Goal: Information Seeking & Learning: Learn about a topic

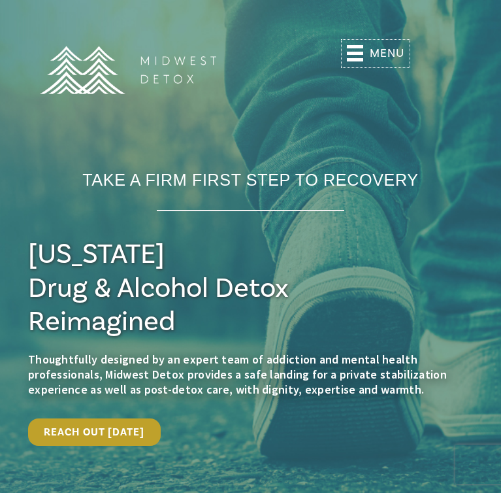
click at [359, 50] on icon at bounding box center [355, 53] width 16 height 16
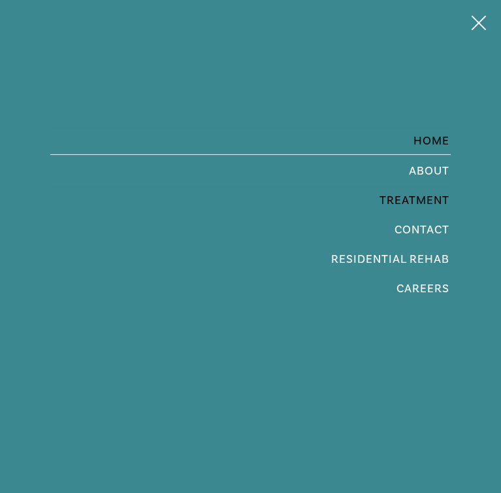
click at [413, 204] on span "Treatment" at bounding box center [251, 201] width 399 height 12
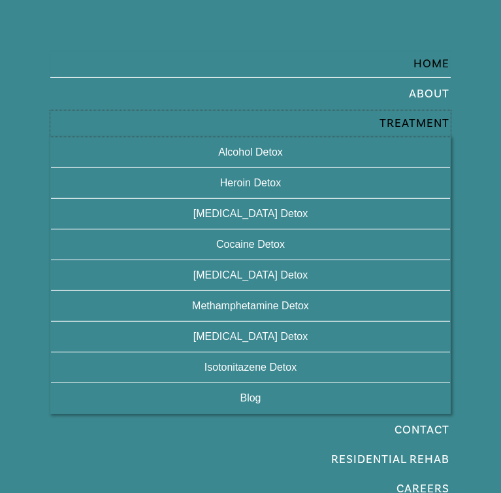
scroll to position [86, 0]
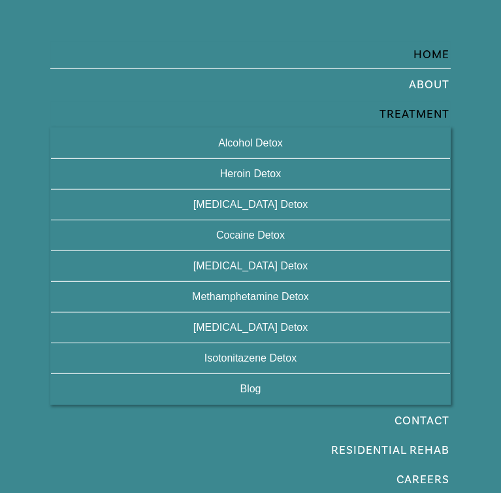
click at [423, 108] on span "Treatment" at bounding box center [251, 114] width 399 height 12
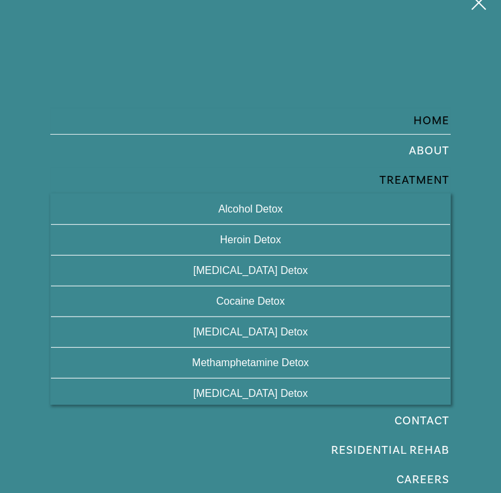
scroll to position [0, 0]
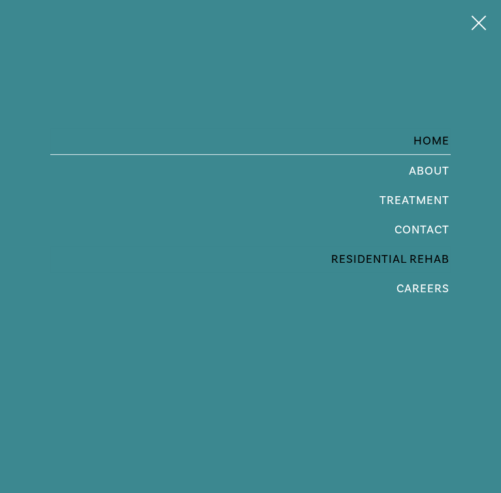
click at [397, 263] on span "Residential Rehab" at bounding box center [390, 259] width 118 height 15
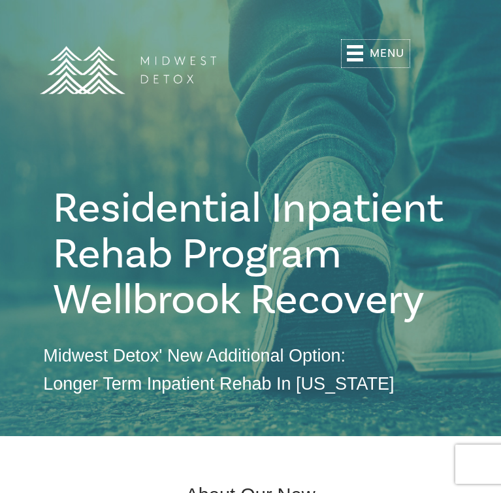
click at [363, 46] on rect at bounding box center [355, 46] width 16 height 3
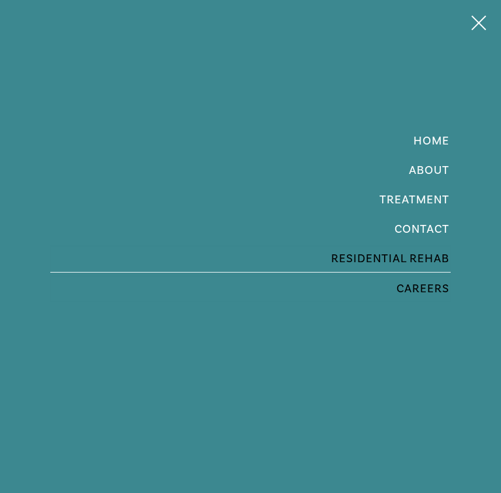
click at [406, 284] on span "Careers" at bounding box center [423, 288] width 53 height 15
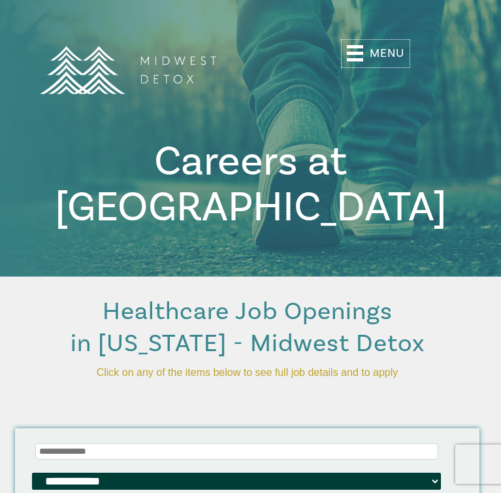
click at [374, 49] on span "Menu" at bounding box center [387, 53] width 35 height 14
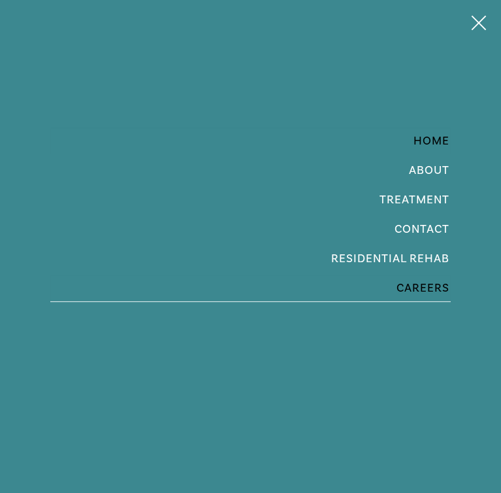
click at [425, 146] on span "Home" at bounding box center [432, 140] width 36 height 15
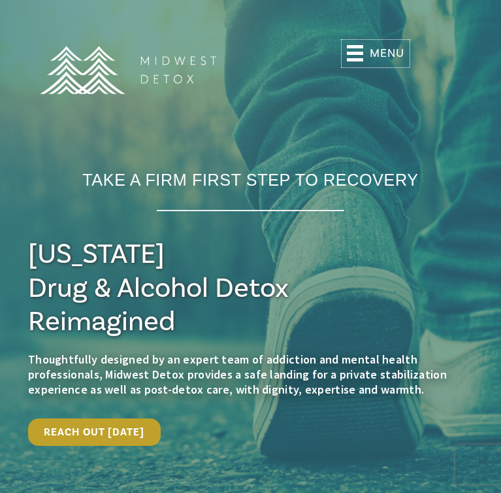
click at [357, 46] on rect at bounding box center [355, 46] width 16 height 3
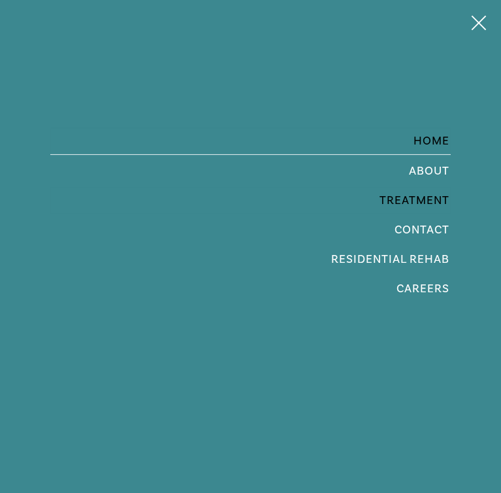
click at [405, 198] on span "Treatment" at bounding box center [251, 201] width 399 height 12
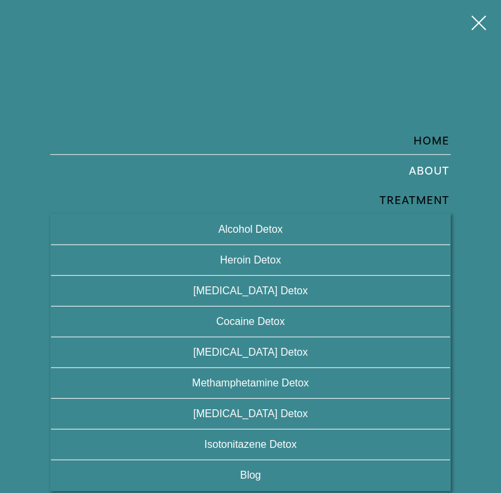
click at [266, 225] on span "Alcohol Detox" at bounding box center [250, 228] width 65 height 11
